Goal: Task Accomplishment & Management: Use online tool/utility

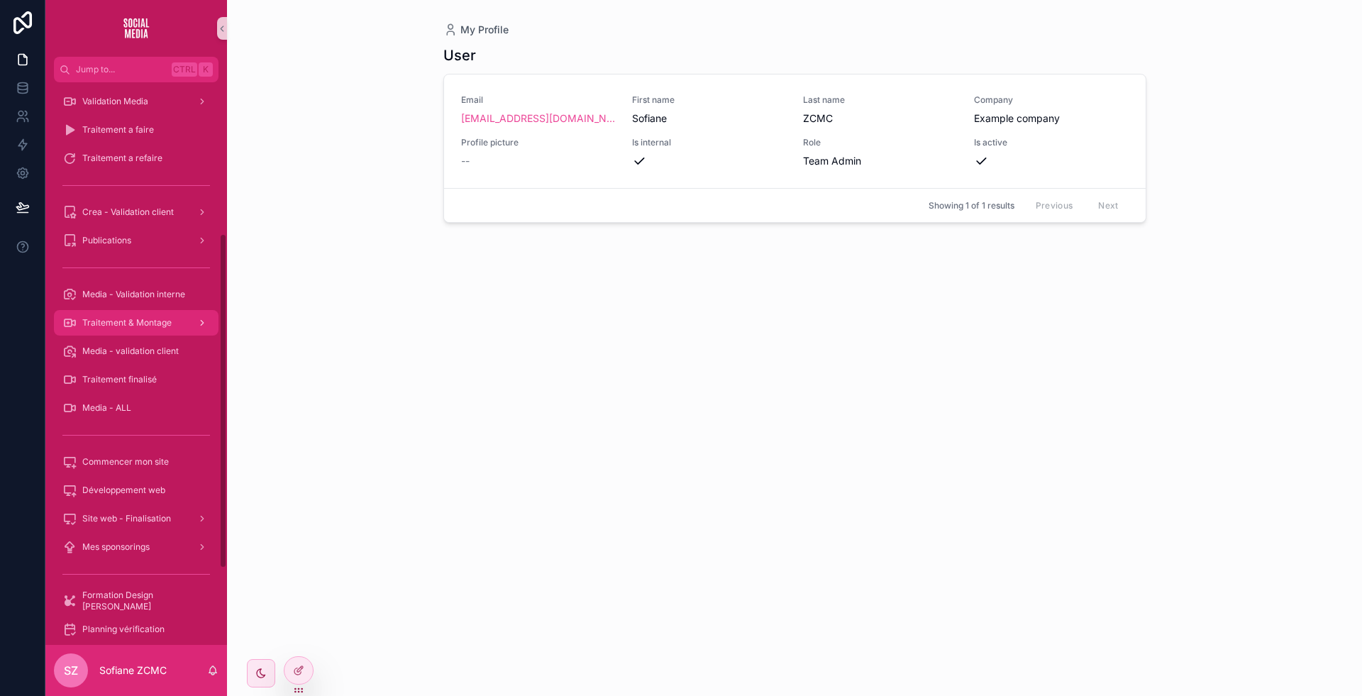
scroll to position [245, 0]
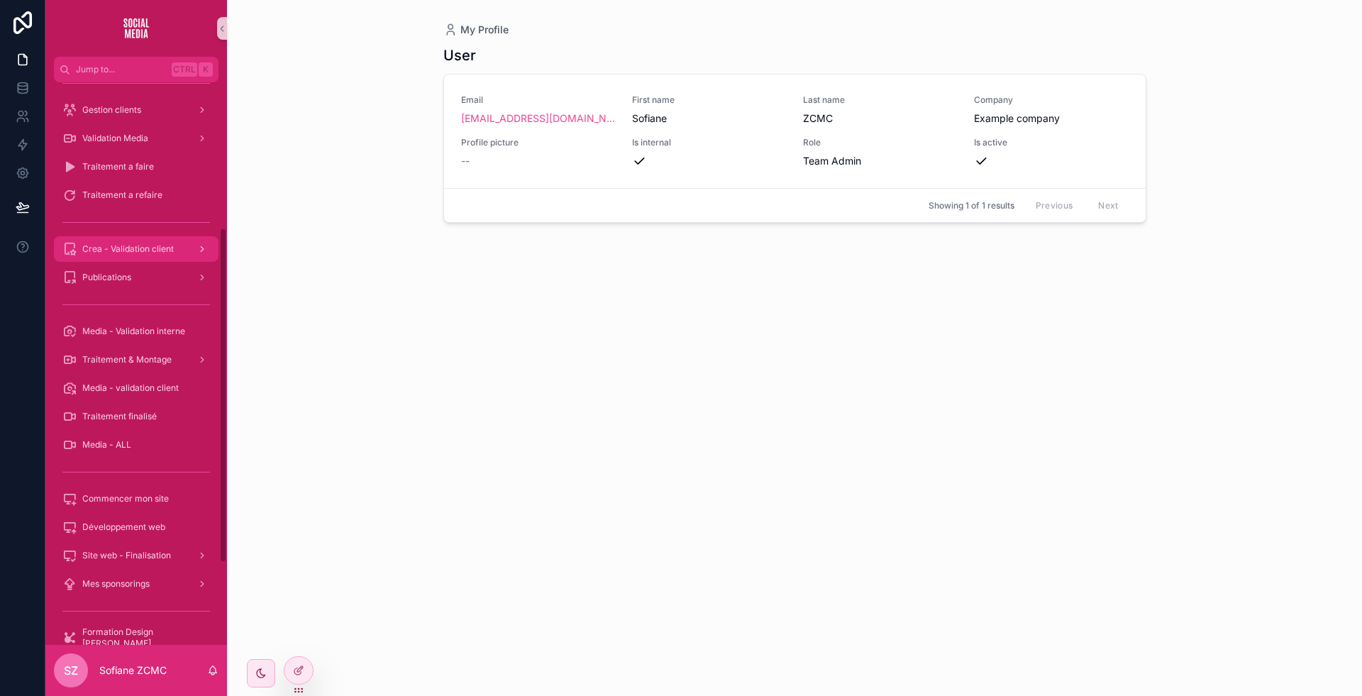
click at [181, 250] on div "Crea - Validation client" at bounding box center [136, 249] width 148 height 23
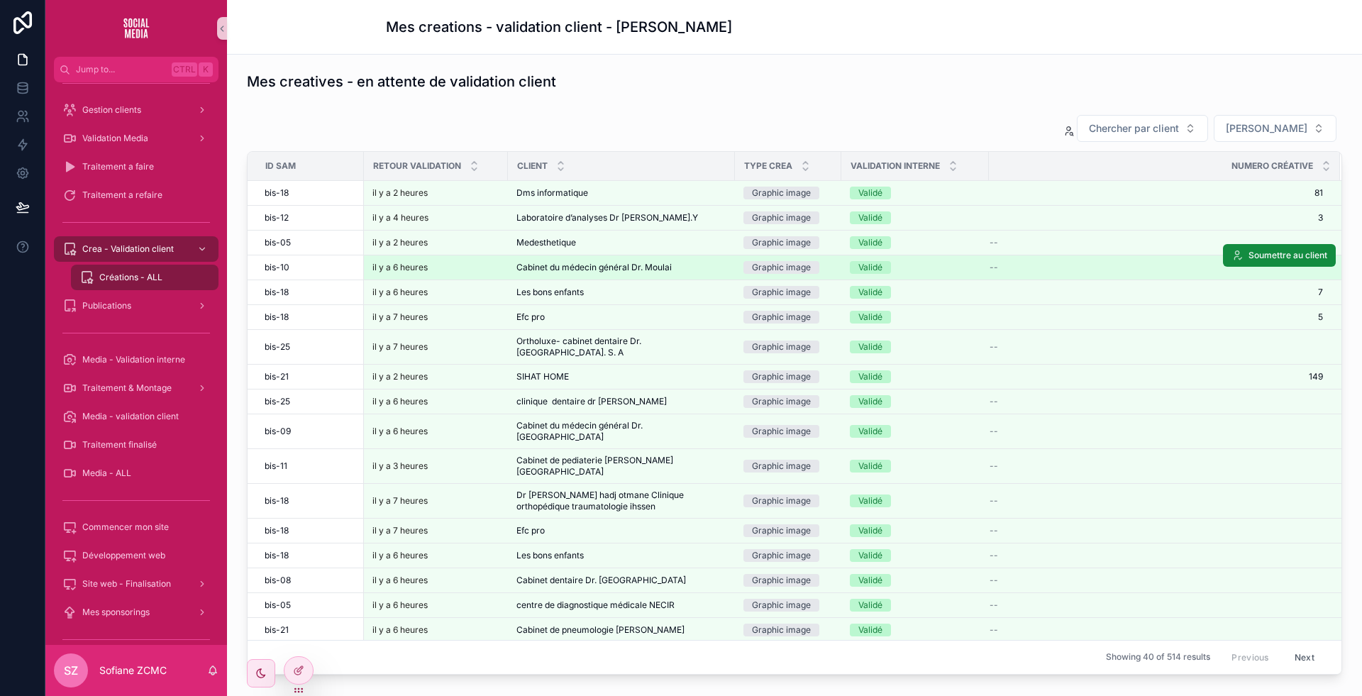
click at [638, 262] on span "Cabinet du médecin général Dr. Moulai" at bounding box center [593, 267] width 155 height 11
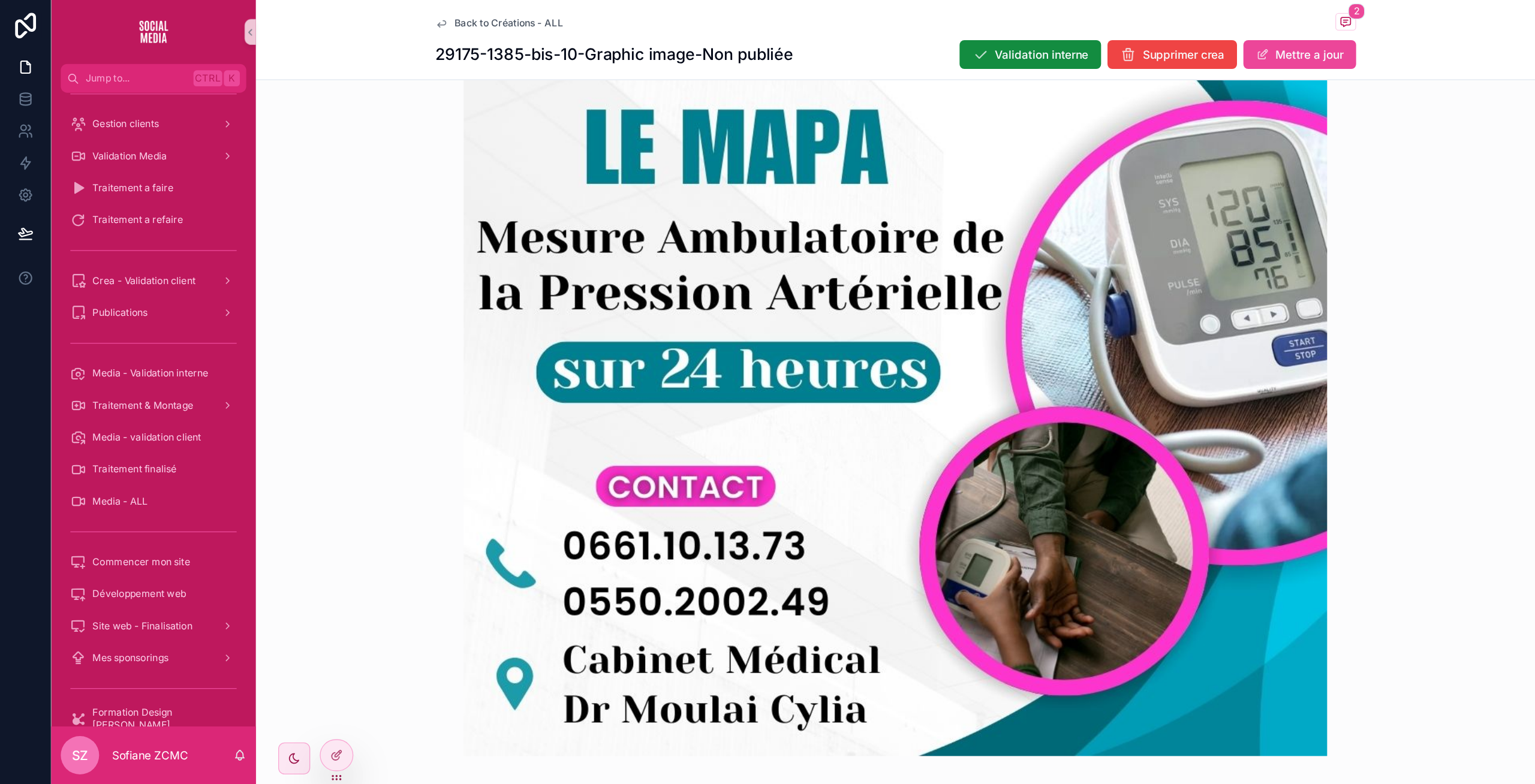
scroll to position [599, 0]
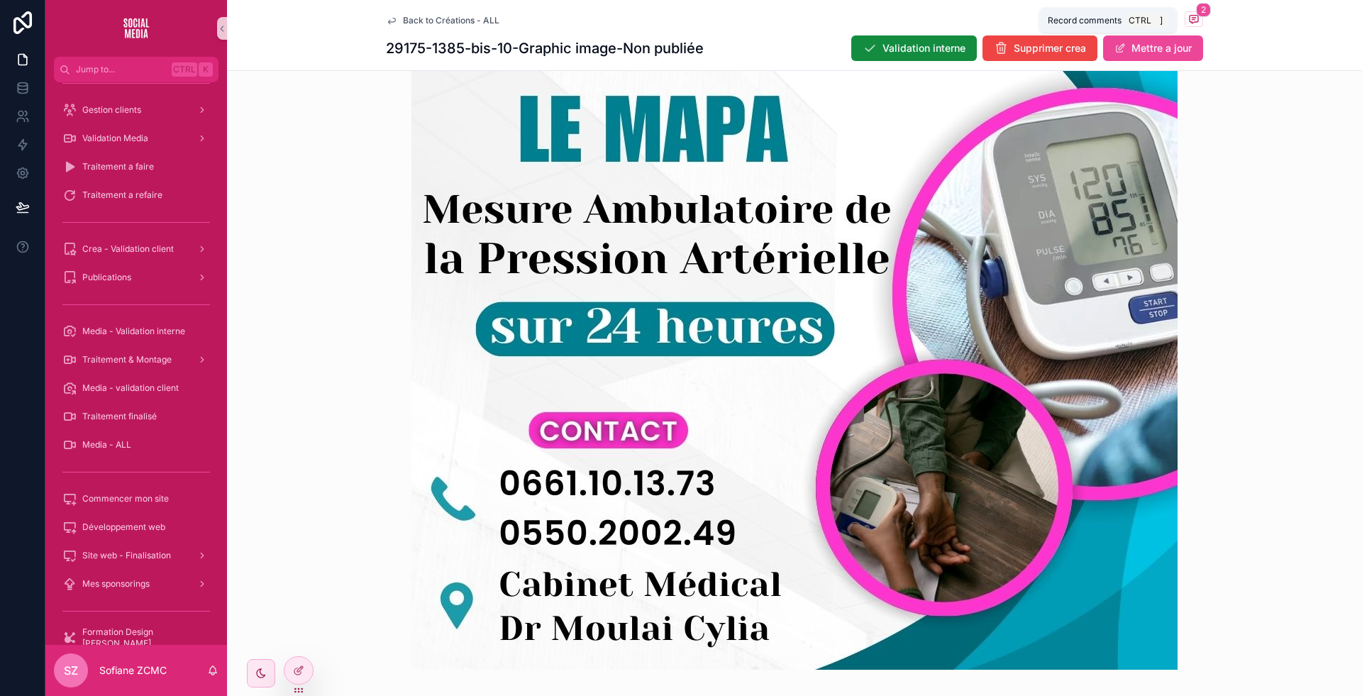
click at [1189, 17] on icon "scrollable content" at bounding box center [1193, 20] width 9 height 8
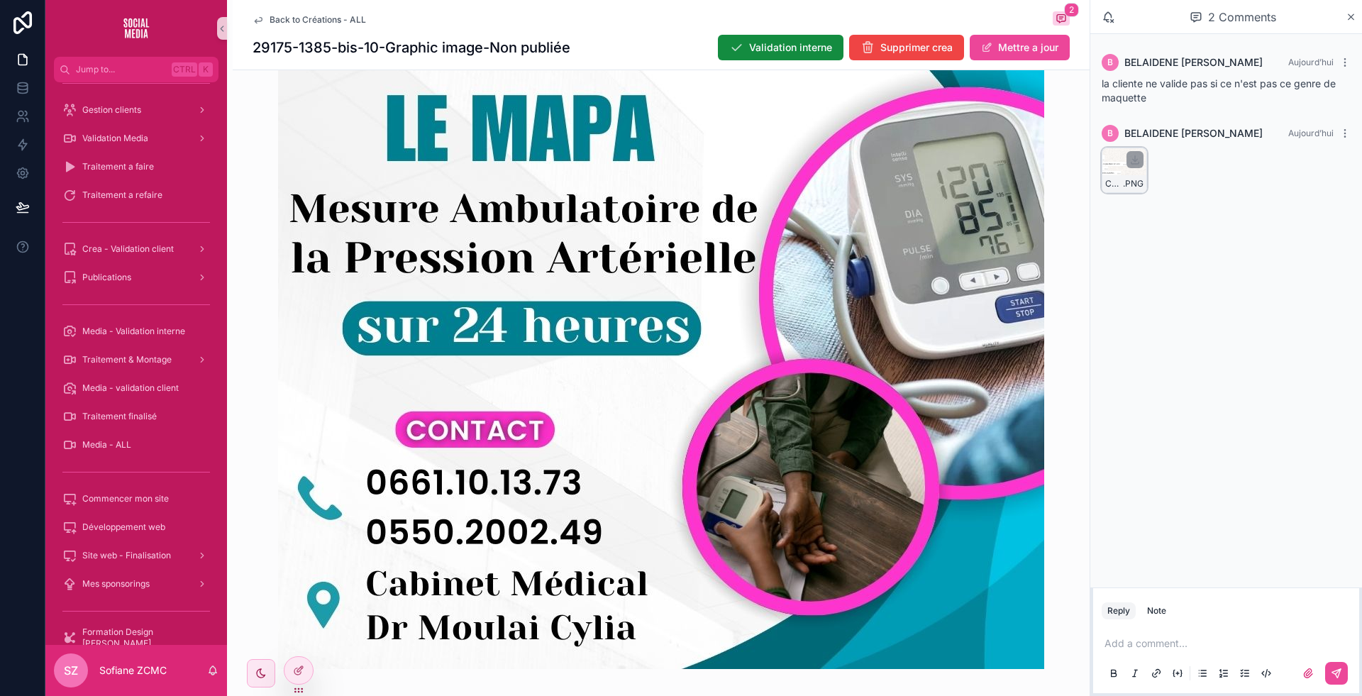
click at [1121, 170] on div "Capture .PNG" at bounding box center [1123, 170] width 45 height 45
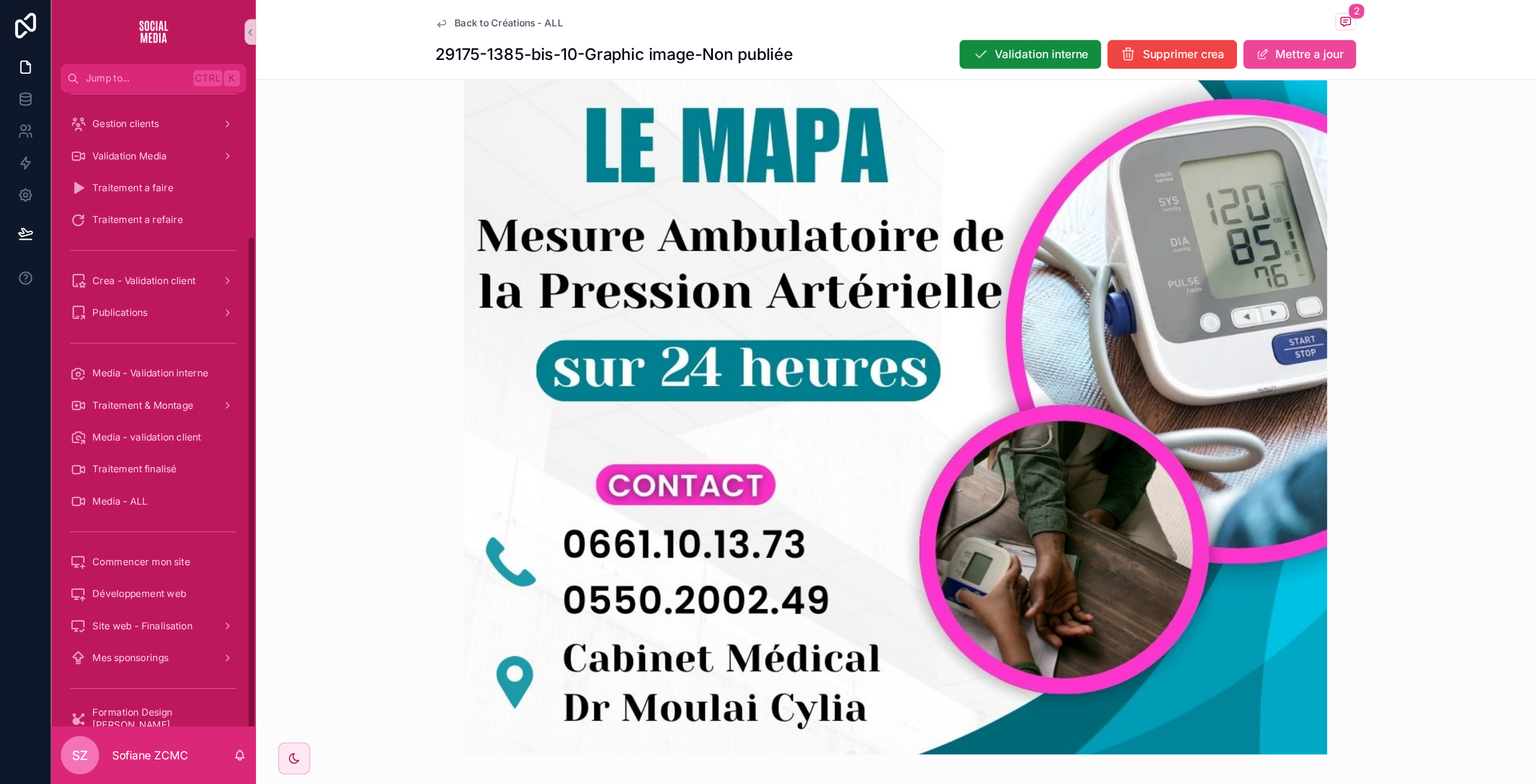
scroll to position [496, 0]
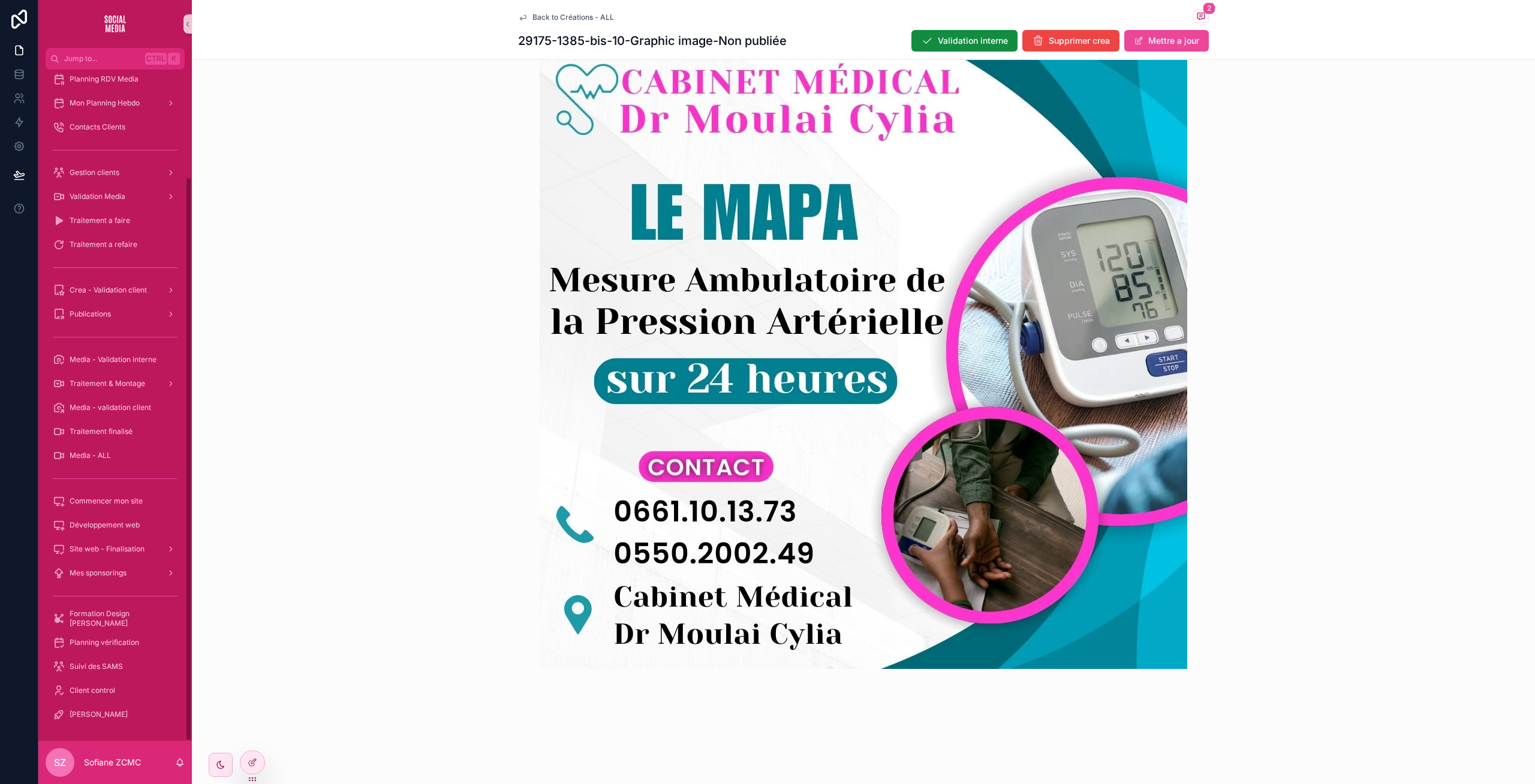
drag, startPoint x: 985, startPoint y: 5, endPoint x: 1382, endPoint y: 227, distance: 454.9
click at [1150, 227] on div "scrollable content" at bounding box center [863, 345] width 1343 height 685
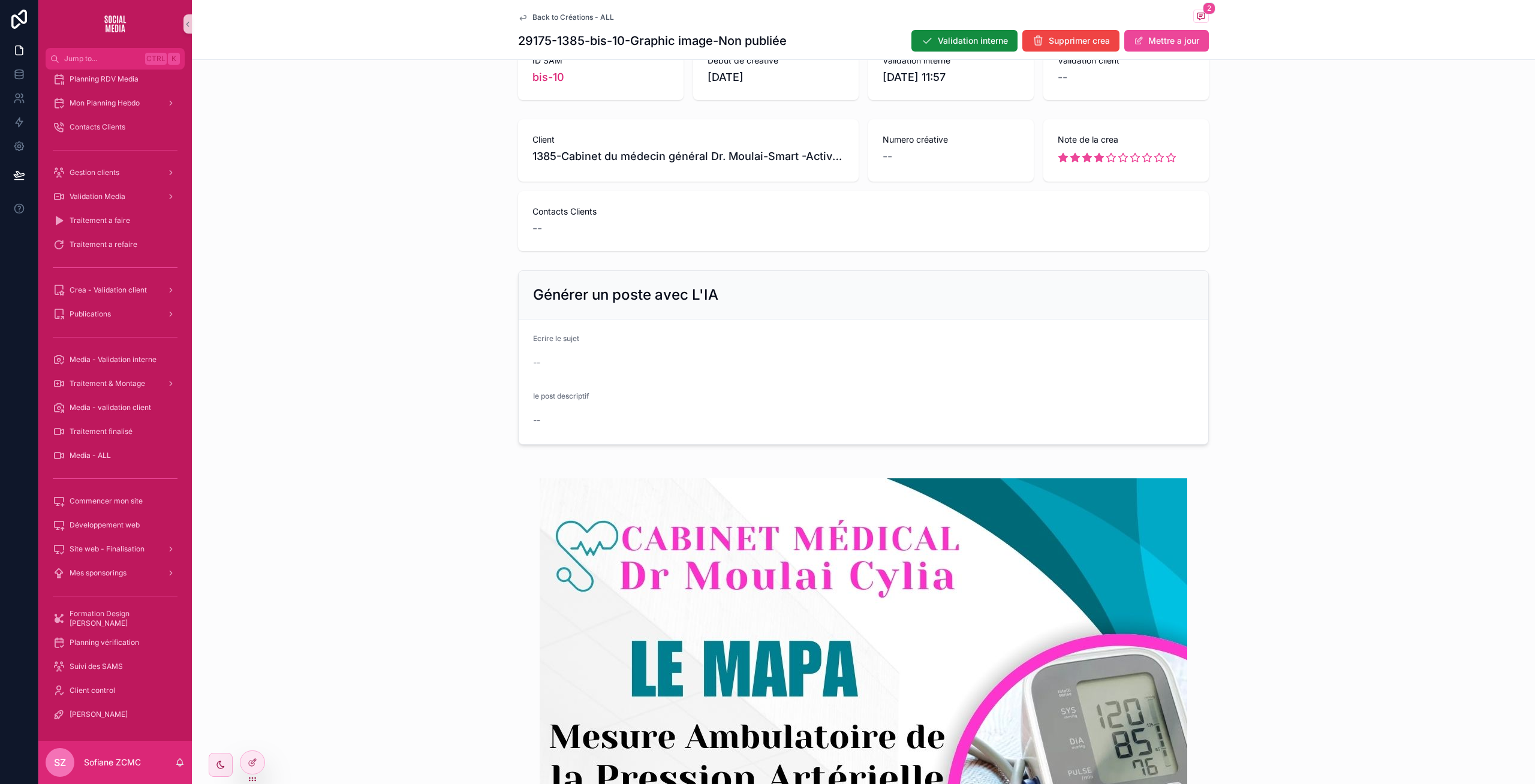
scroll to position [25, 0]
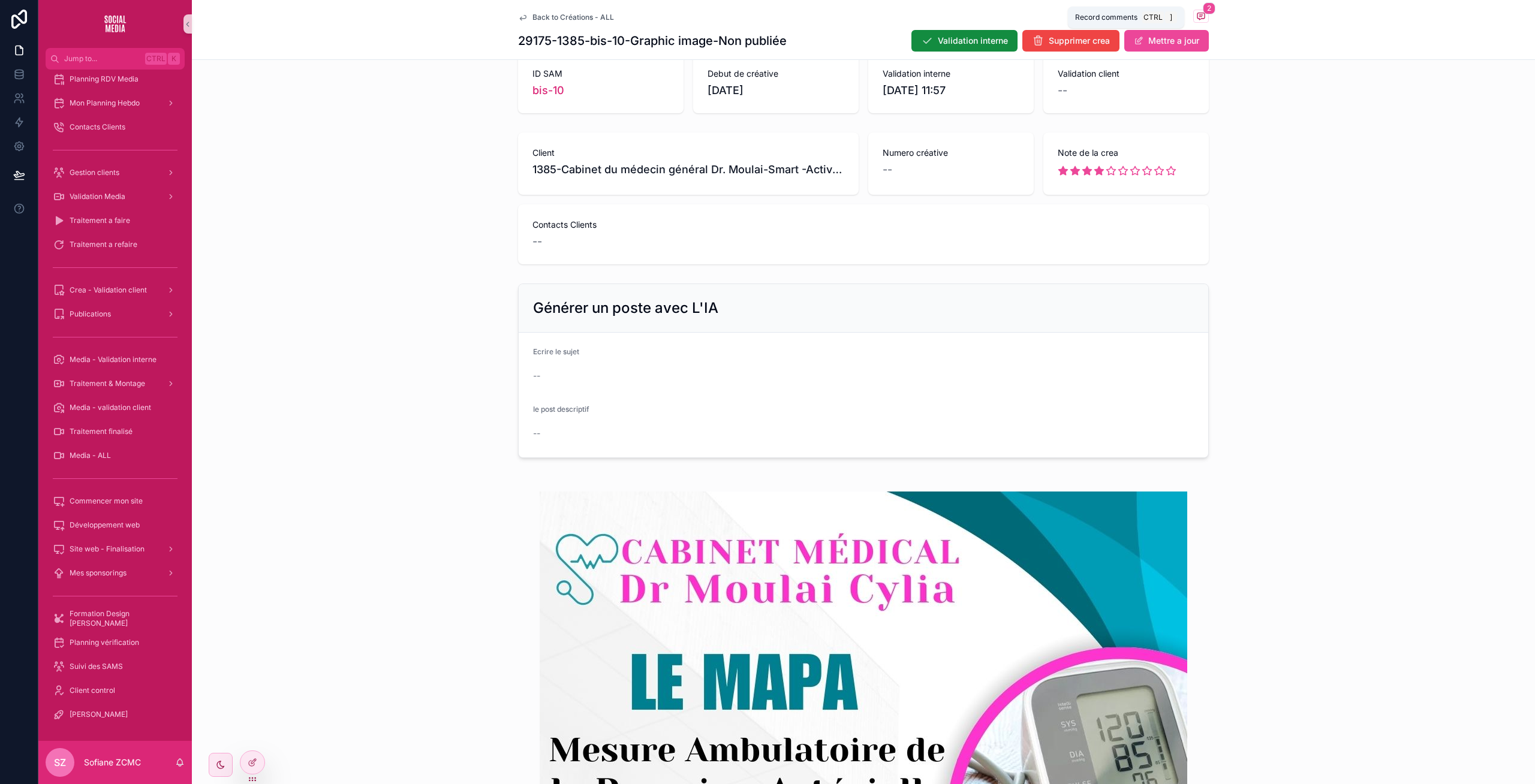
click at [1150, 15] on span "scrollable content" at bounding box center [1200, 16] width 15 height 14
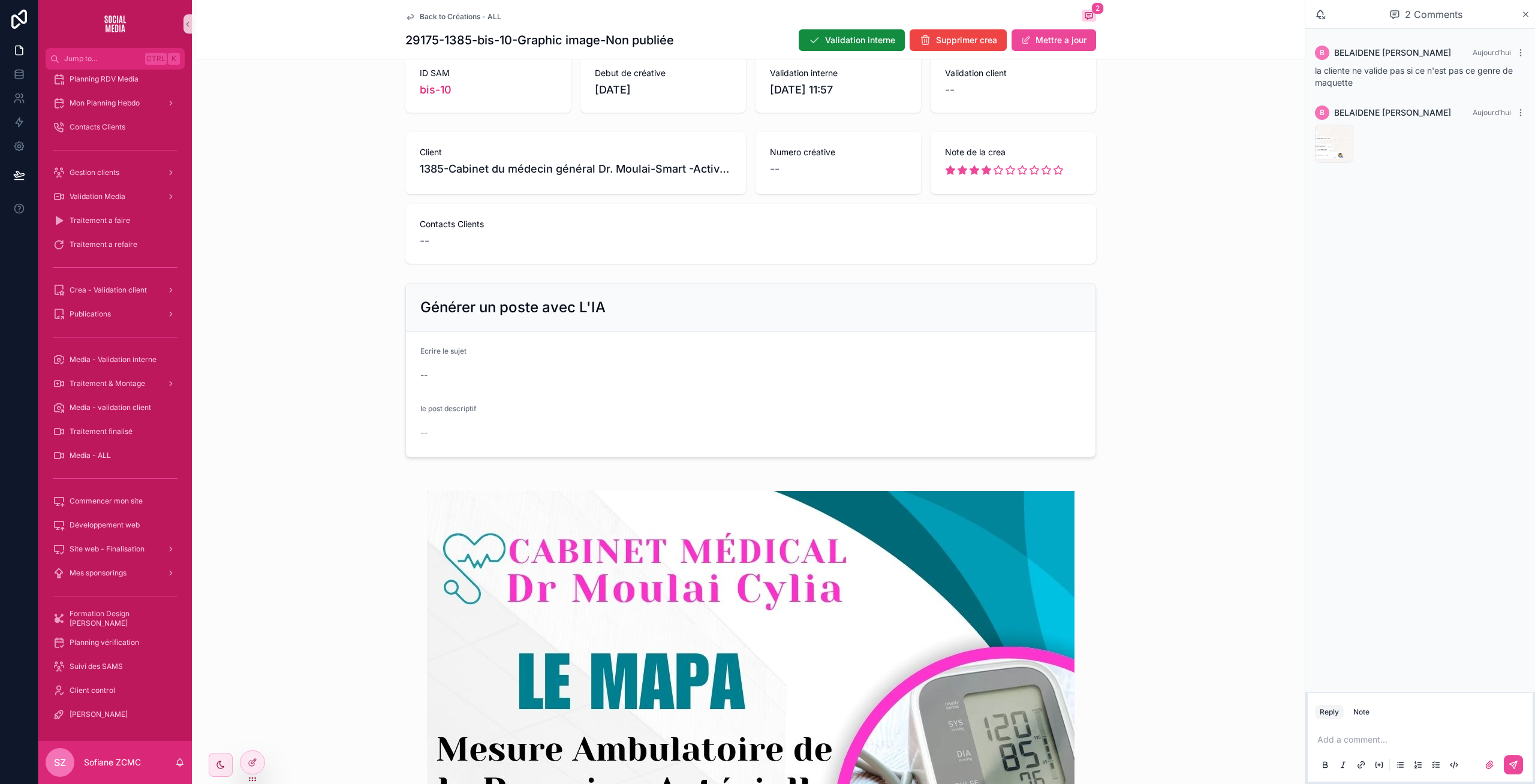
click at [1147, 313] on div "Générer un poste avec L'IA Ecrire le sujet -- Ie post descriptif --" at bounding box center [751, 370] width 1108 height 184
click at [1150, 18] on icon "scrollable content" at bounding box center [1525, 14] width 9 height 9
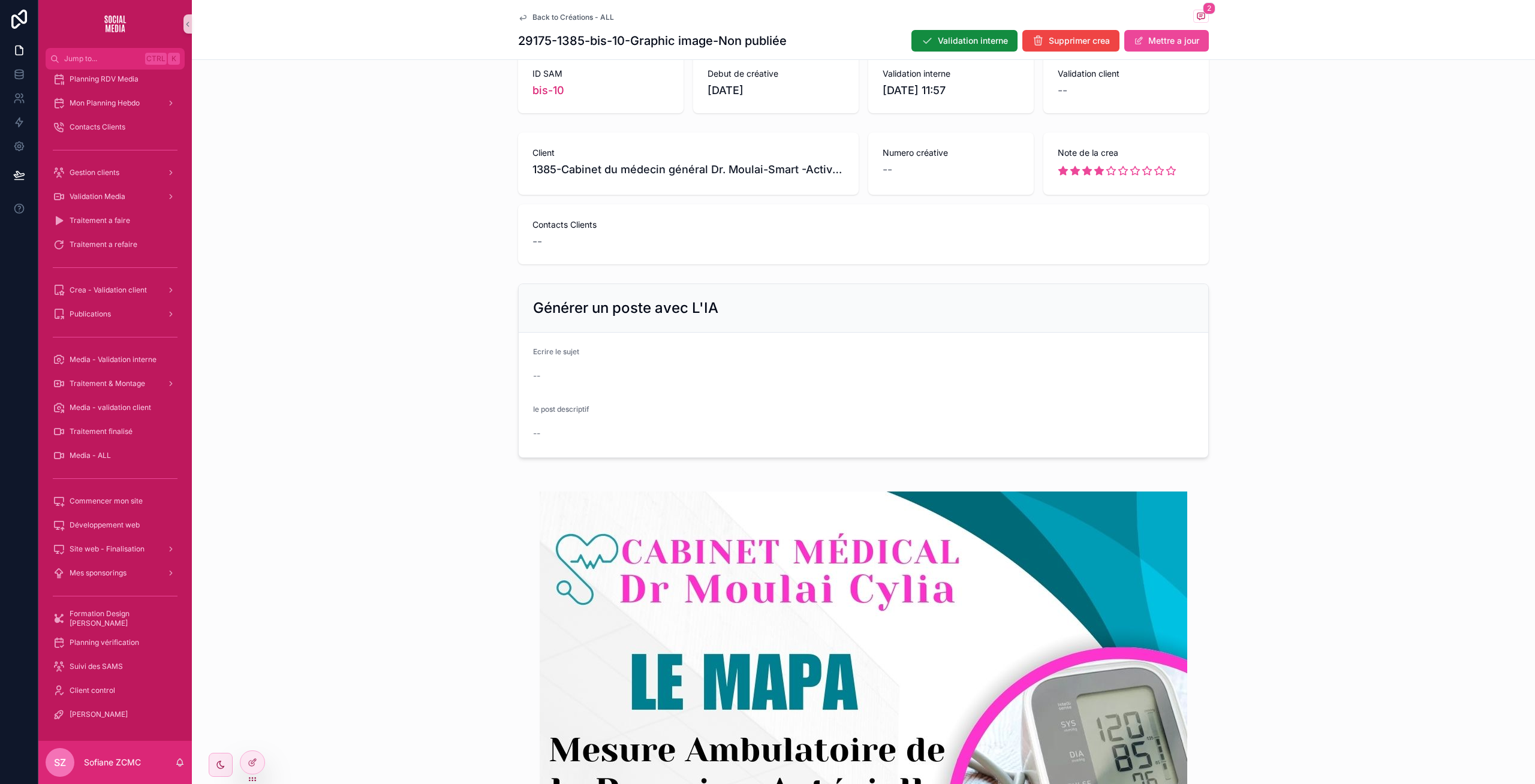
click at [1150, 260] on div "Contacts Clients --" at bounding box center [863, 234] width 691 height 60
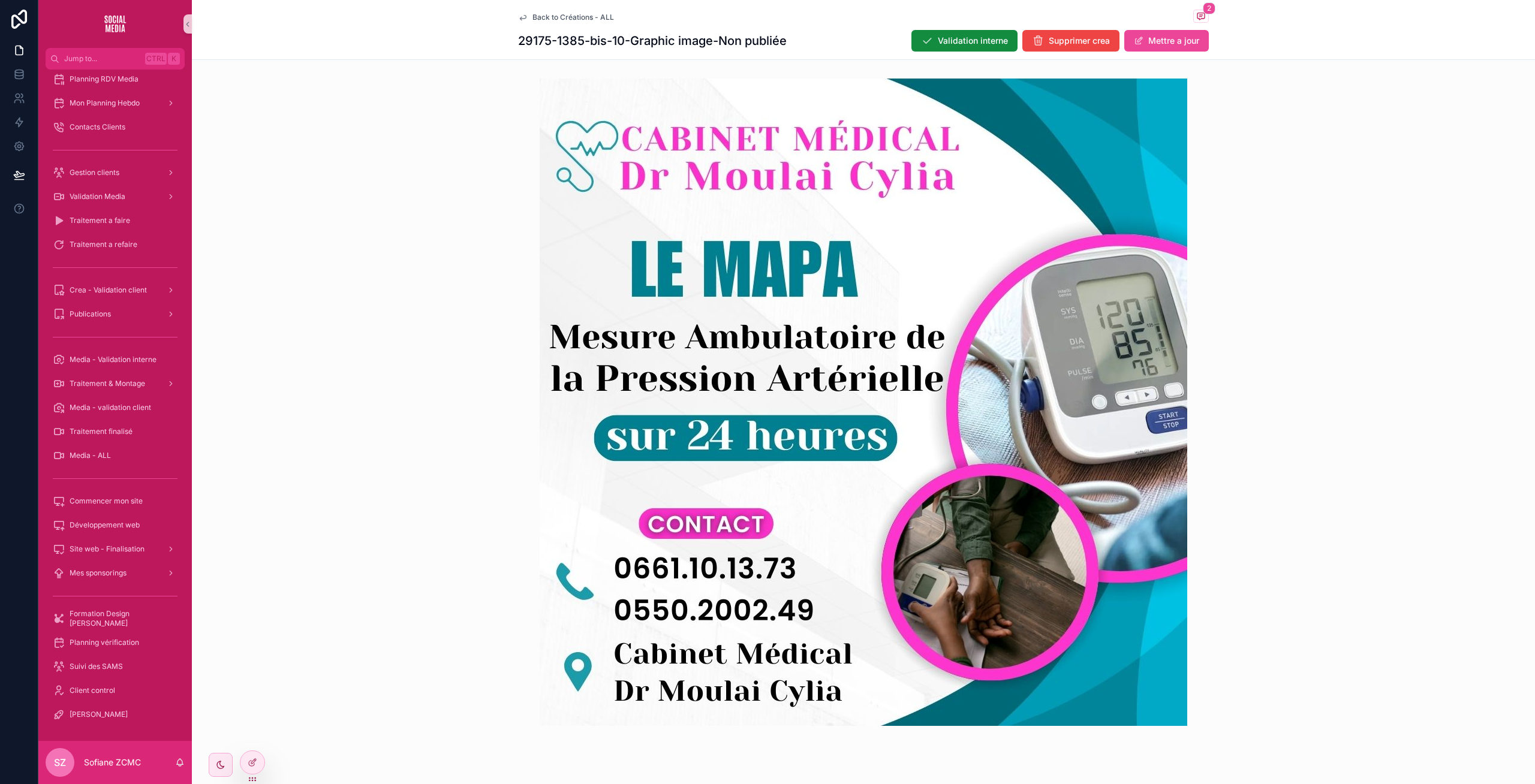
scroll to position [440, 0]
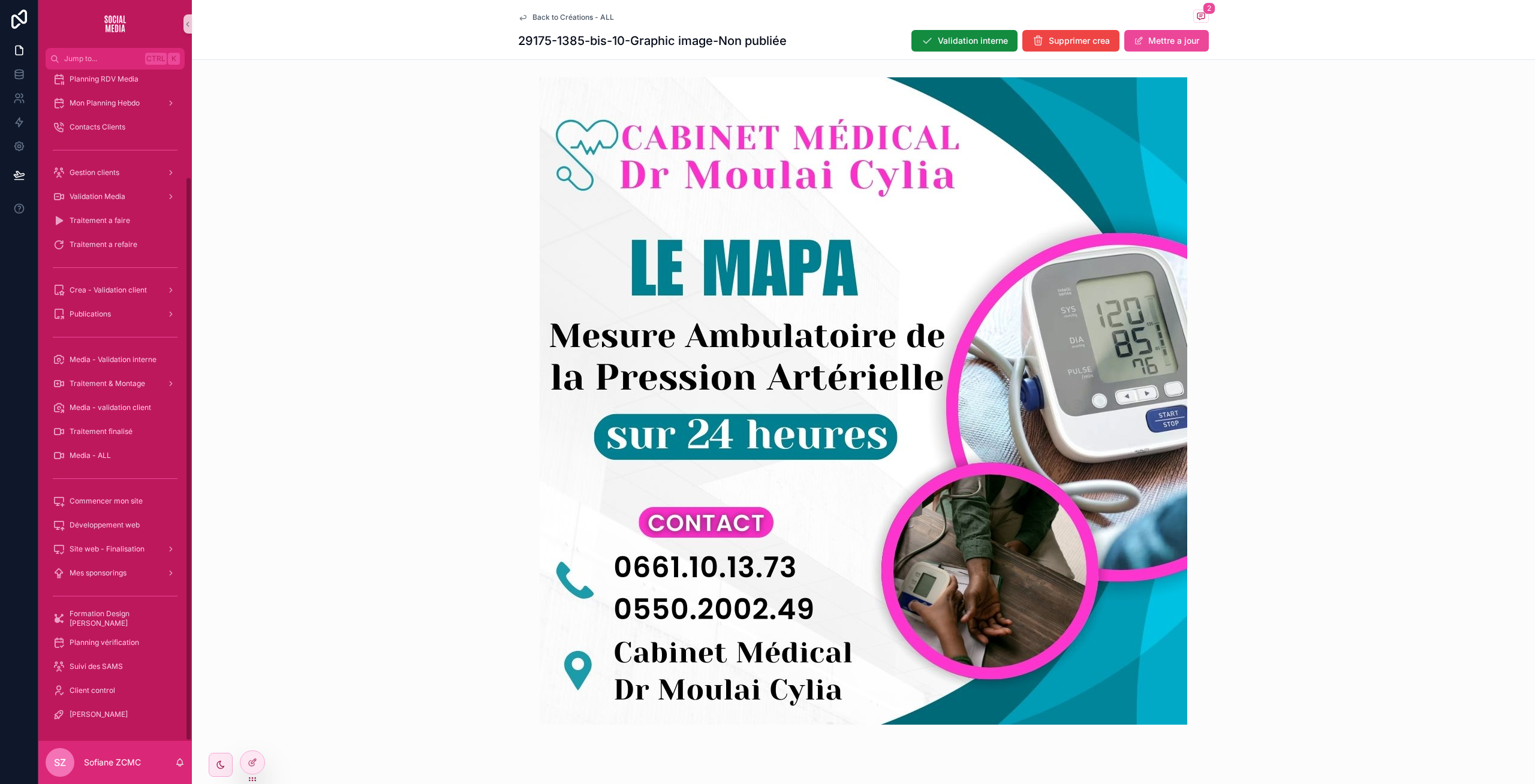
click at [296, 193] on div "scrollable content" at bounding box center [863, 400] width 1343 height 685
